Goal: Task Accomplishment & Management: Use online tool/utility

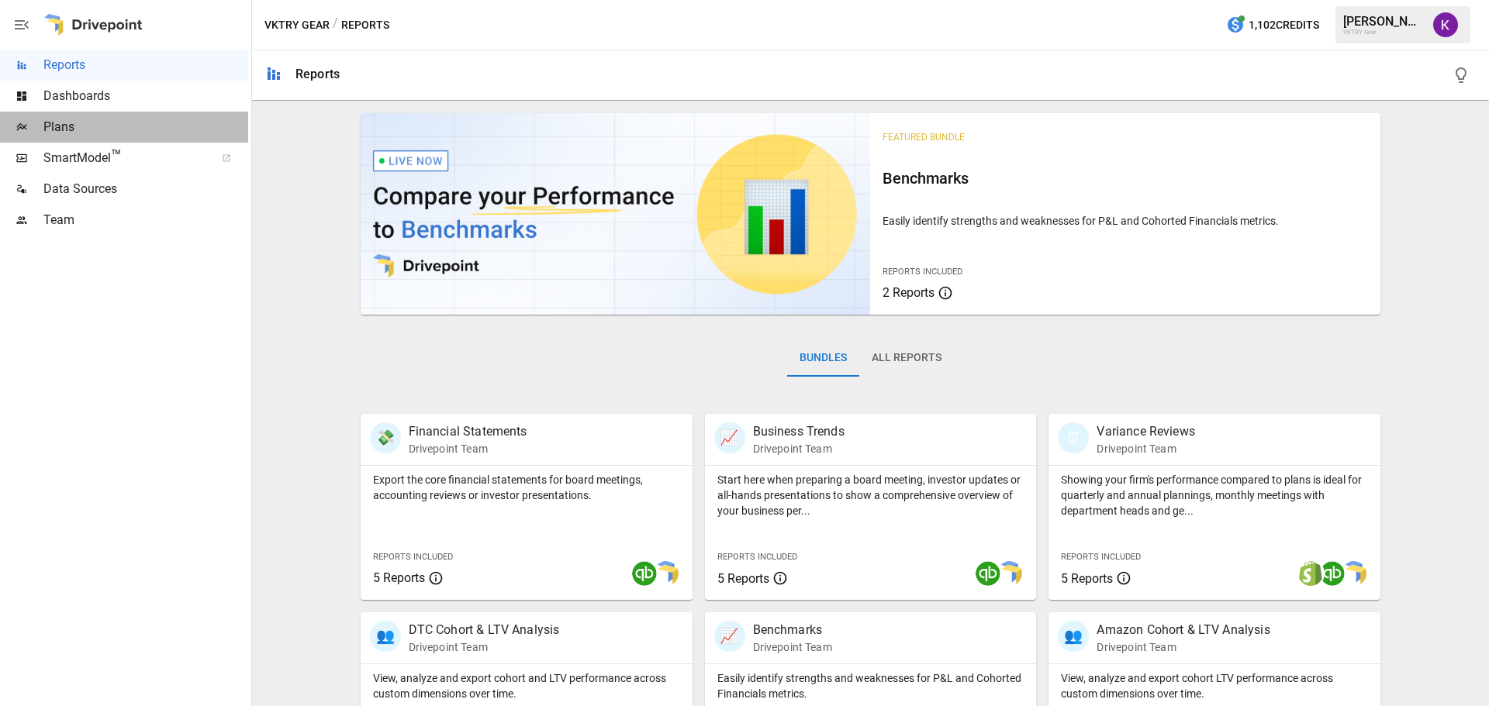
click at [128, 130] on span "Plans" at bounding box center [145, 127] width 205 height 19
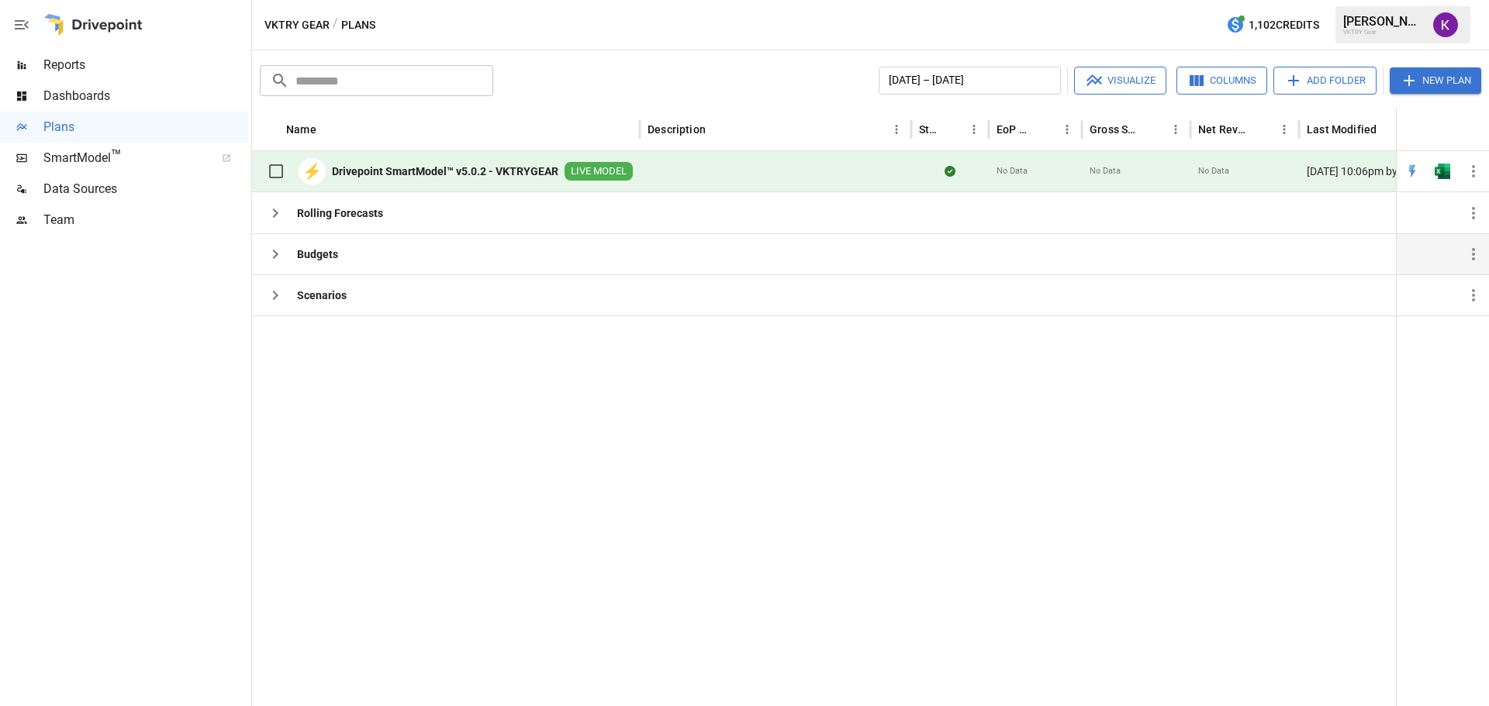
click at [327, 263] on div "Budgets" at bounding box center [299, 254] width 78 height 31
click at [277, 256] on icon "button" at bounding box center [275, 254] width 5 height 9
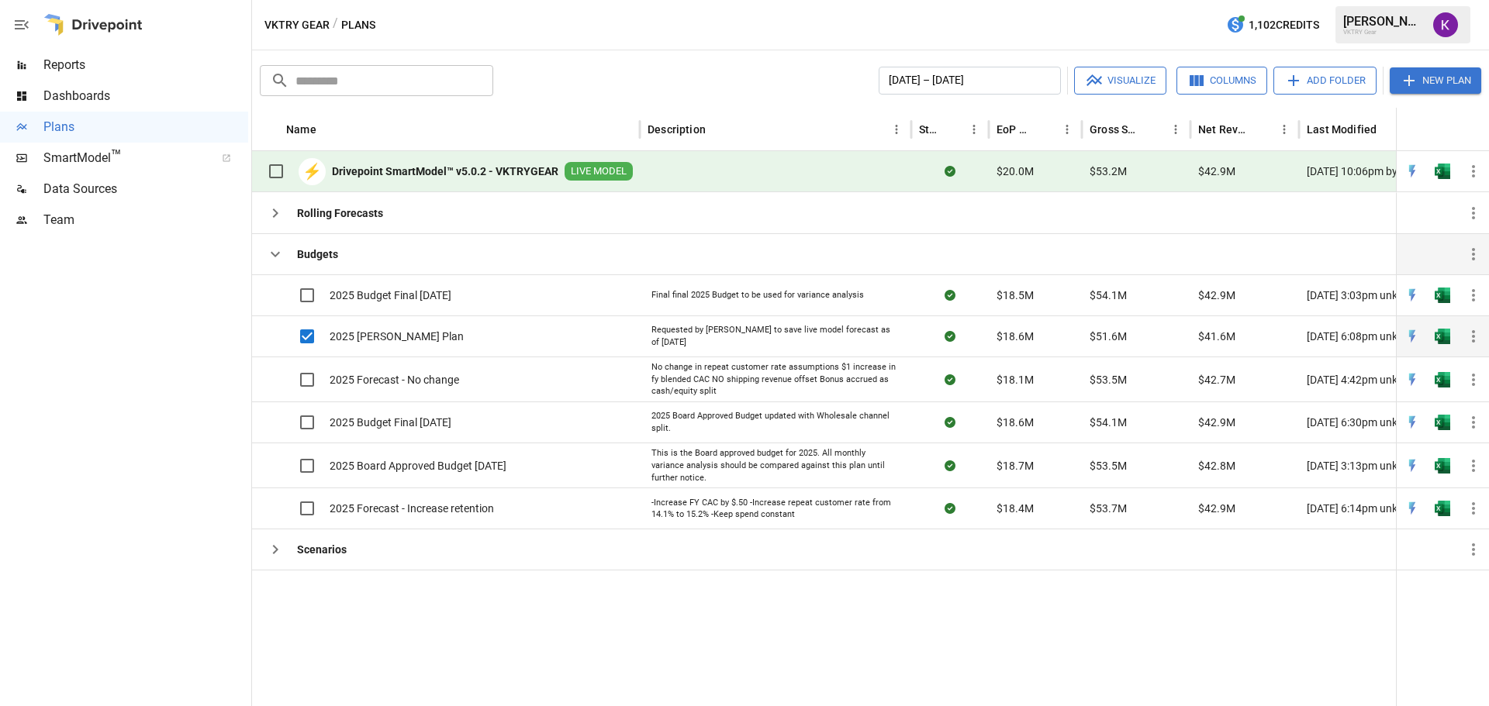
click at [1469, 339] on icon "button" at bounding box center [1473, 336] width 19 height 19
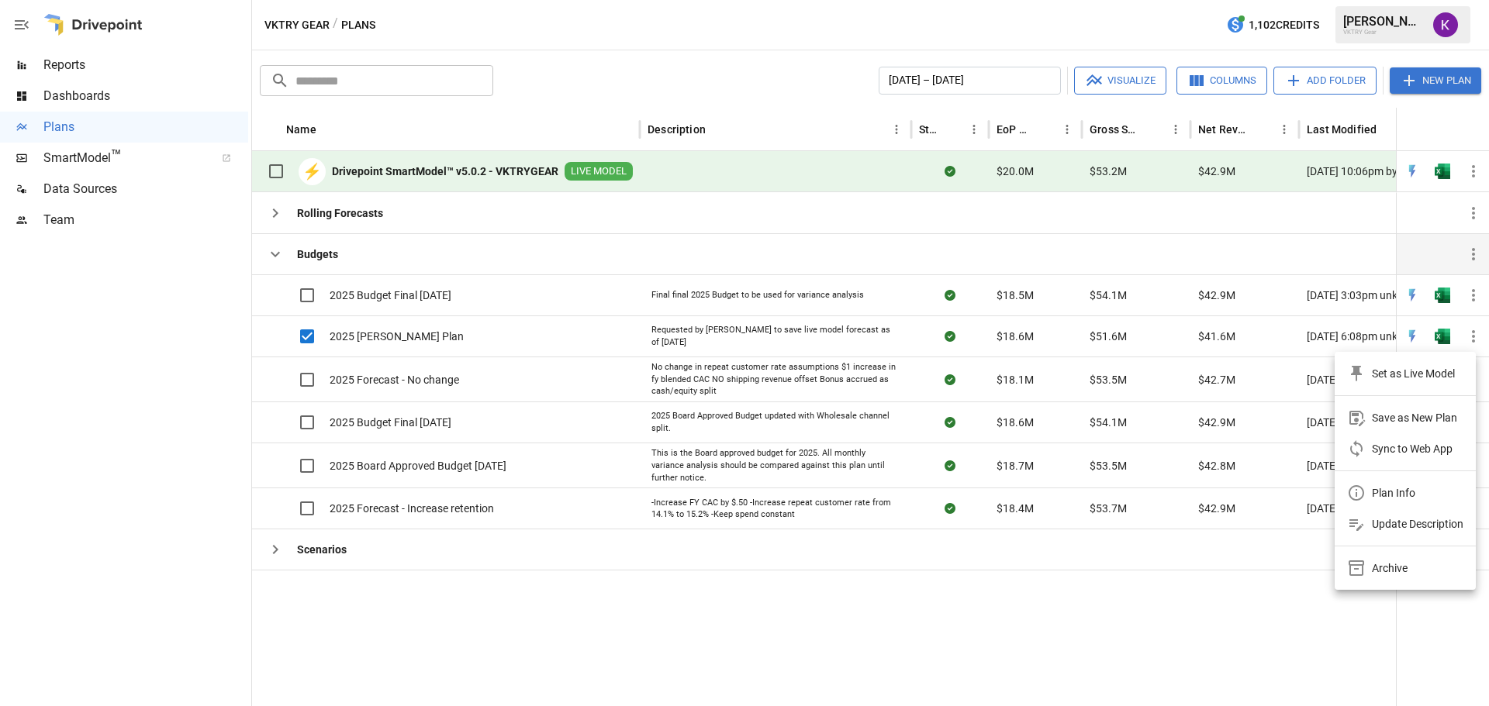
click at [1447, 335] on div at bounding box center [744, 353] width 1489 height 706
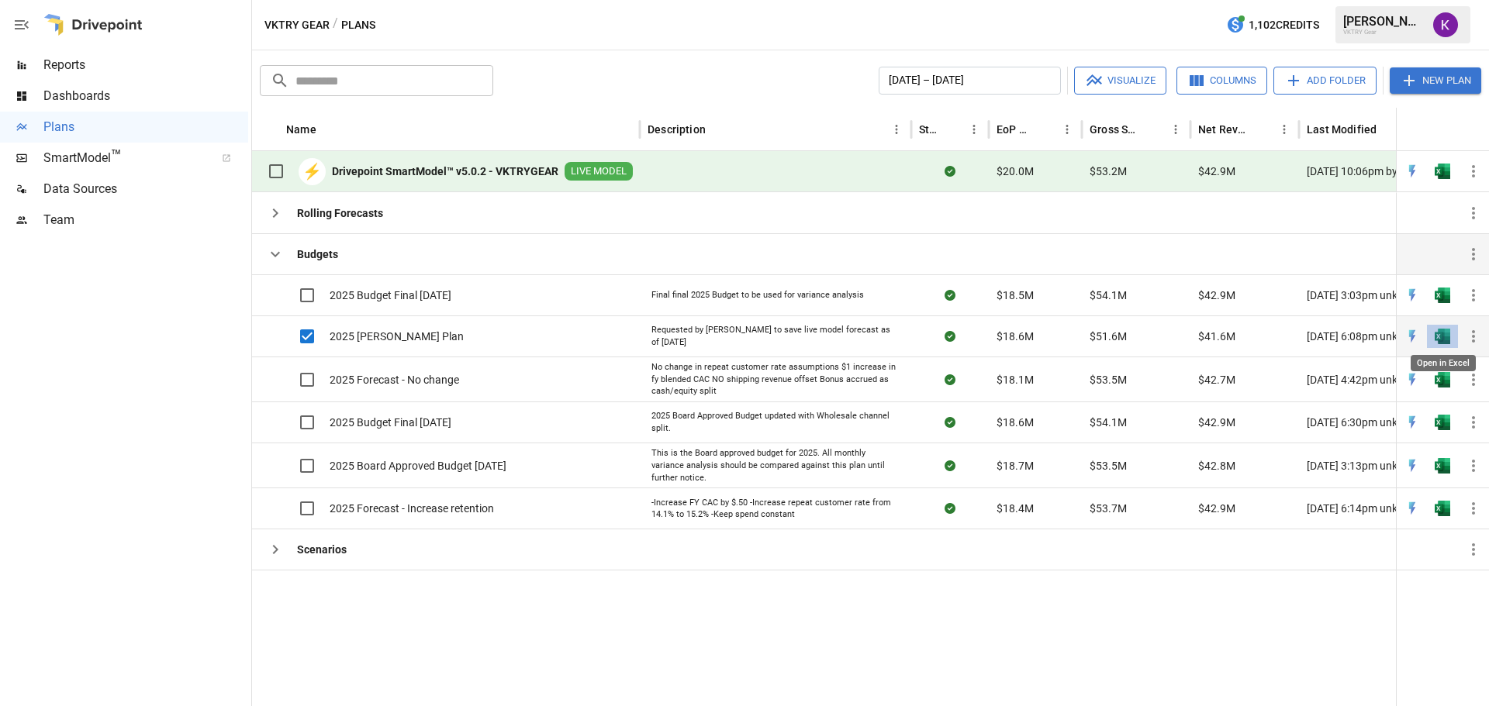
click at [1446, 340] on img "Open in Excel" at bounding box center [1442, 337] width 16 height 16
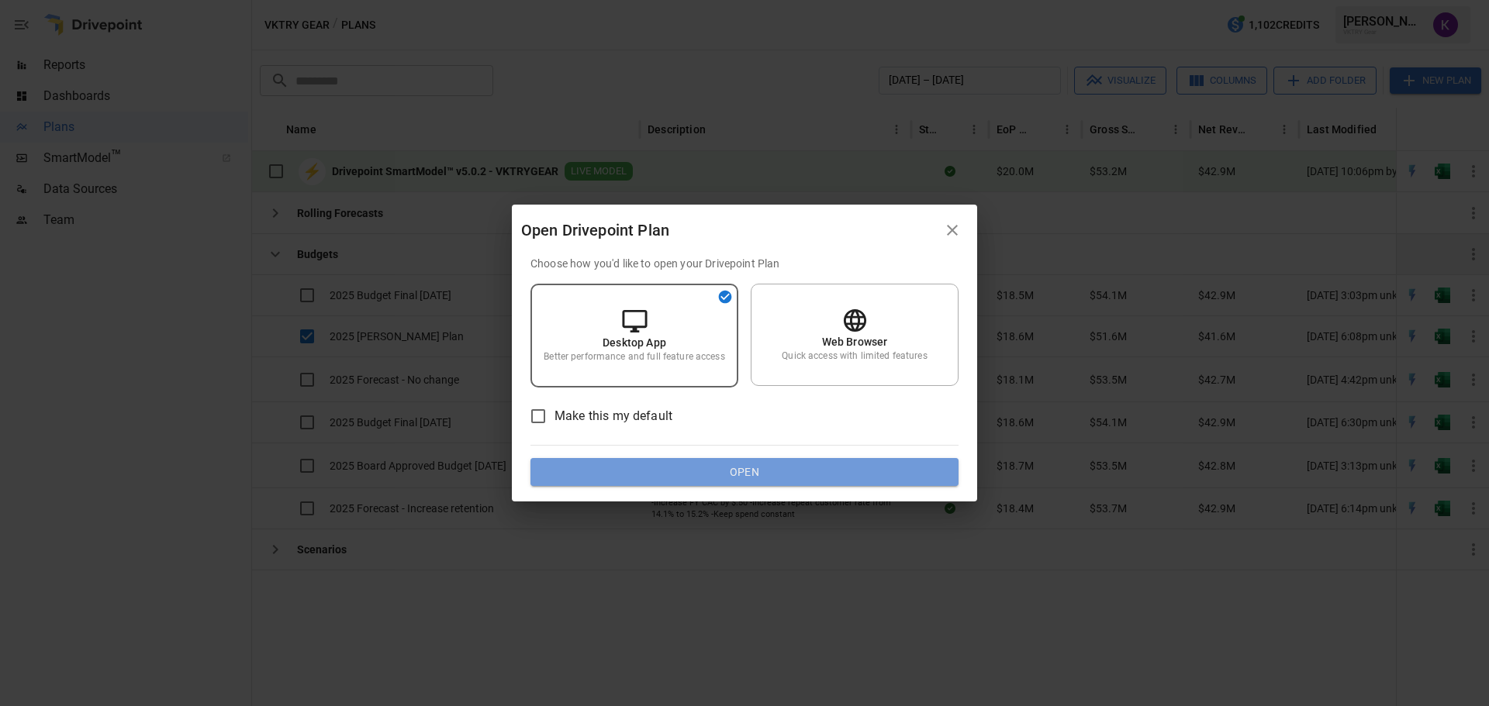
click at [761, 468] on button "Open" at bounding box center [744, 472] width 428 height 28
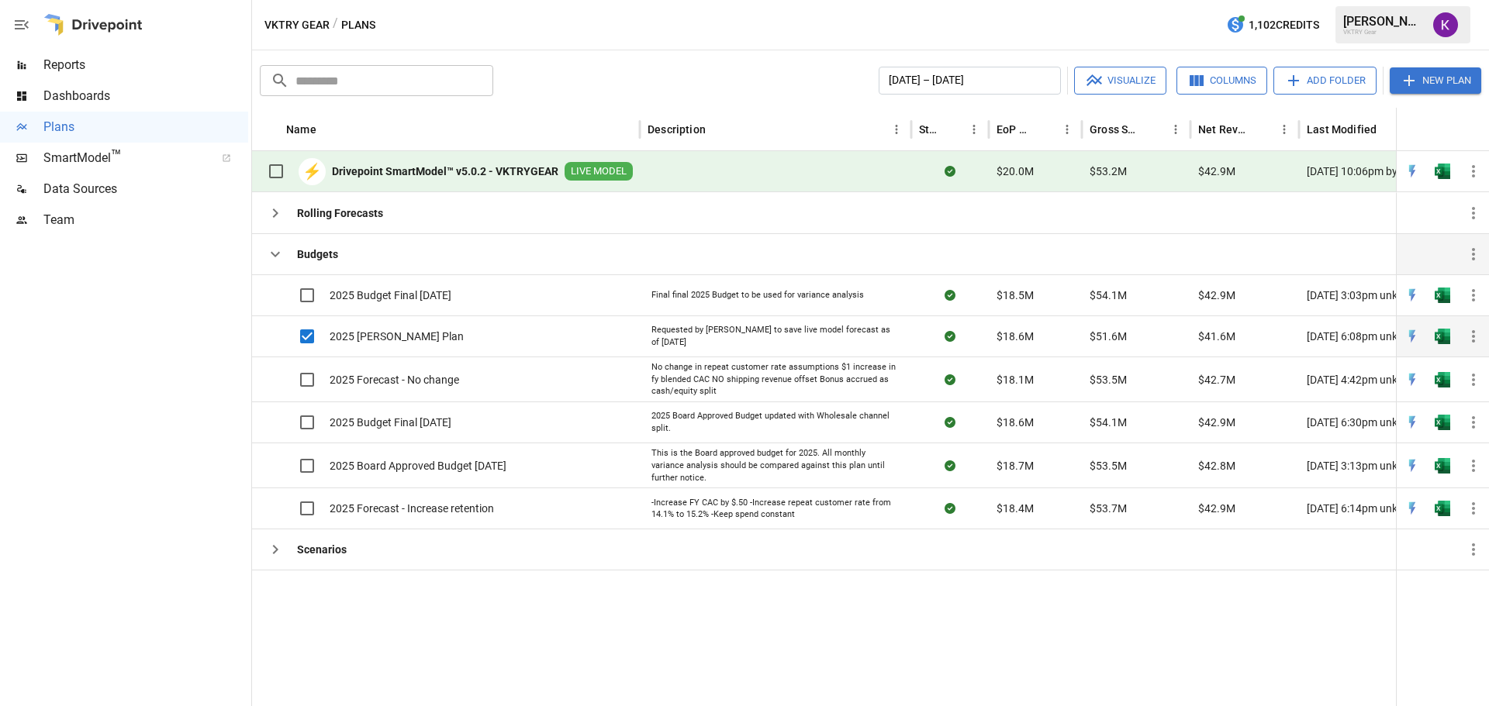
click at [1477, 337] on icon "button" at bounding box center [1473, 336] width 19 height 19
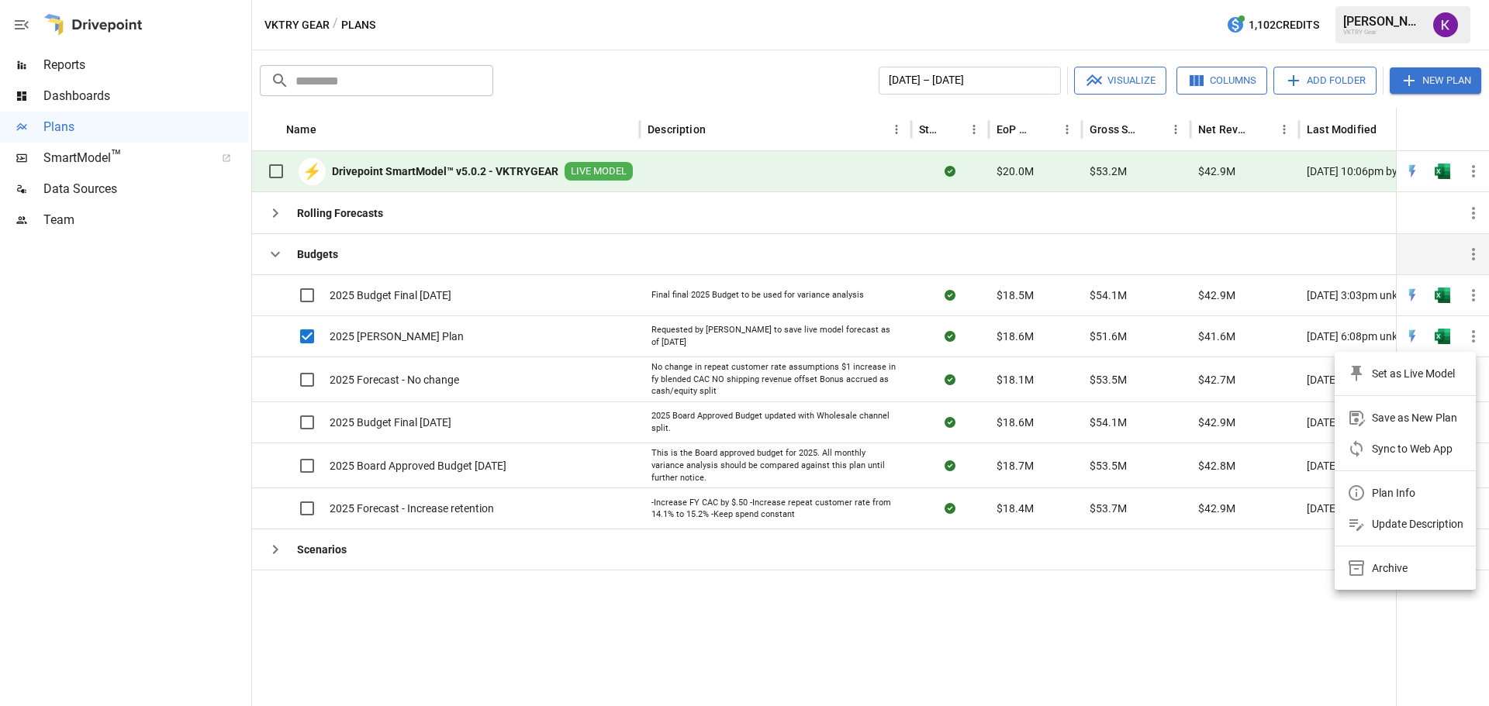
click at [1234, 617] on div at bounding box center [744, 353] width 1489 height 706
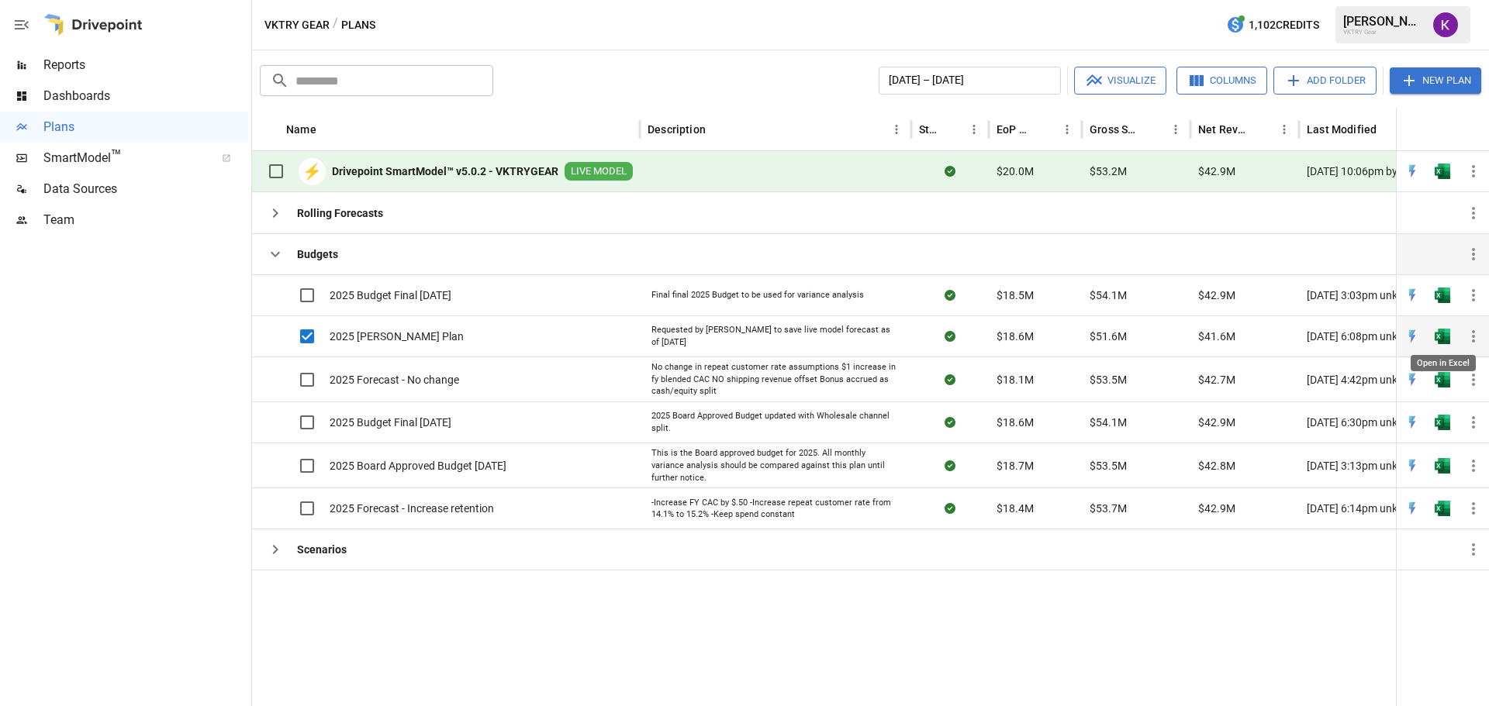
click at [1444, 339] on img "Open in Excel" at bounding box center [1442, 337] width 16 height 16
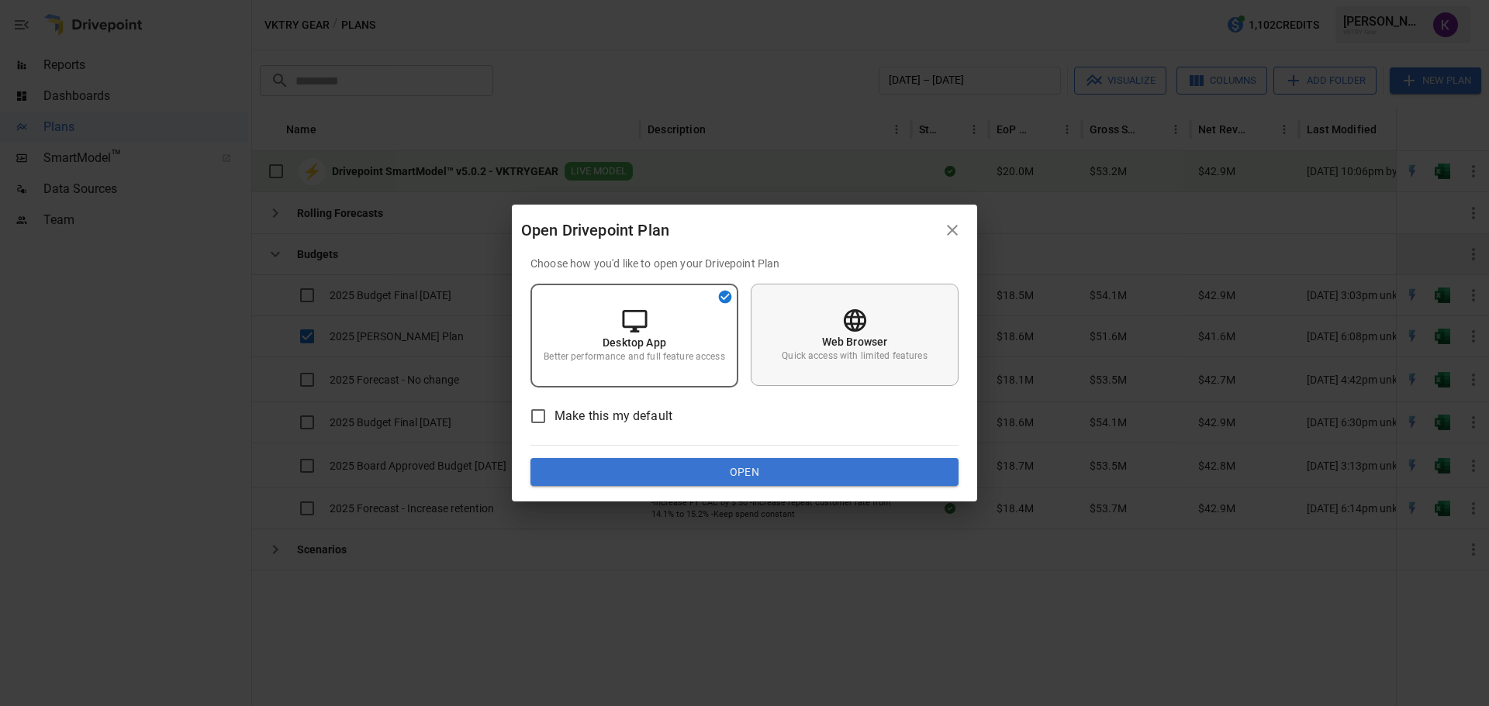
click at [837, 358] on p "Quick access with limited features" at bounding box center [854, 356] width 145 height 13
click at [762, 464] on button "Open" at bounding box center [744, 472] width 428 height 28
